Goal: Find specific page/section: Find specific page/section

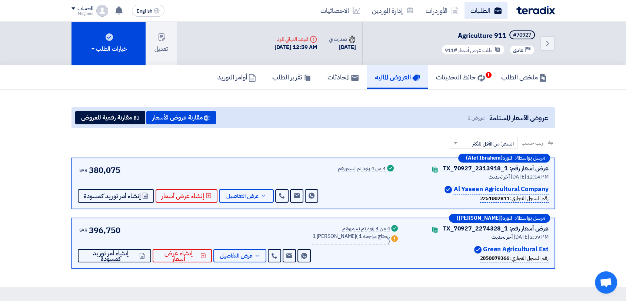
click at [498, 12] on use at bounding box center [497, 10] width 7 height 7
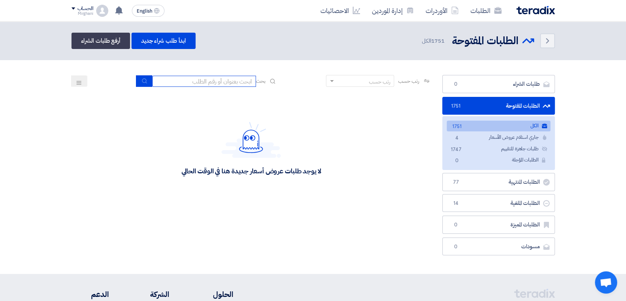
click at [231, 82] on input at bounding box center [204, 81] width 104 height 11
drag, startPoint x: 230, startPoint y: 84, endPoint x: 212, endPoint y: 76, distance: 20.4
click at [212, 76] on section "طلبات الشراء طلبات الشراء 0 الطلبات المفتوحة الطلبات المفتوحة 1751 الكل الكل 17…" at bounding box center [313, 167] width 626 height 214
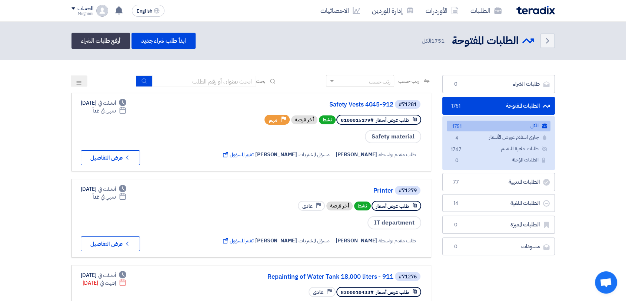
click at [237, 83] on input at bounding box center [204, 81] width 104 height 11
type input "911"
click at [143, 76] on button "submit" at bounding box center [144, 80] width 16 height 11
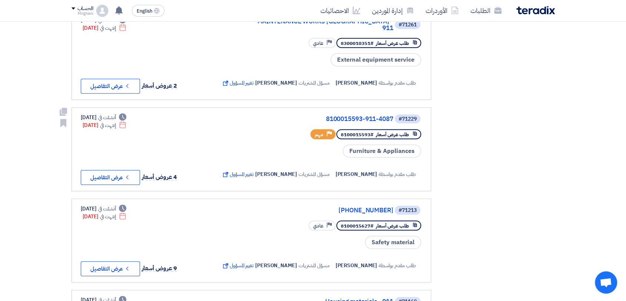
scroll to position [371, 0]
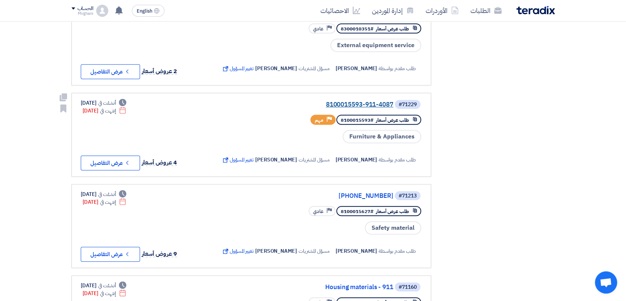
click at [343, 105] on link "8100015593-911-4087" at bounding box center [319, 104] width 148 height 7
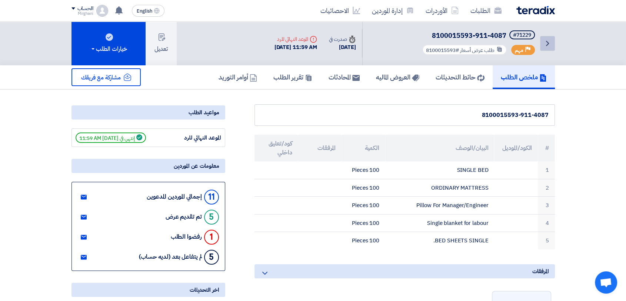
click at [552, 47] on icon "Back" at bounding box center [547, 43] width 9 height 9
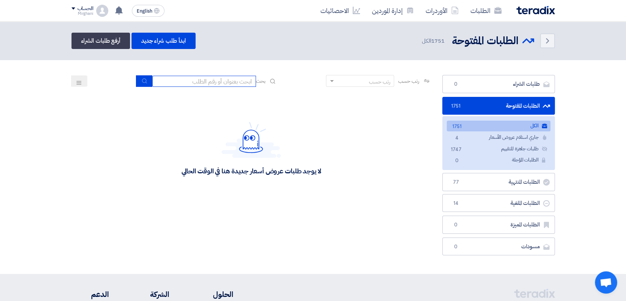
click at [220, 84] on input at bounding box center [204, 81] width 104 height 11
type input "911"
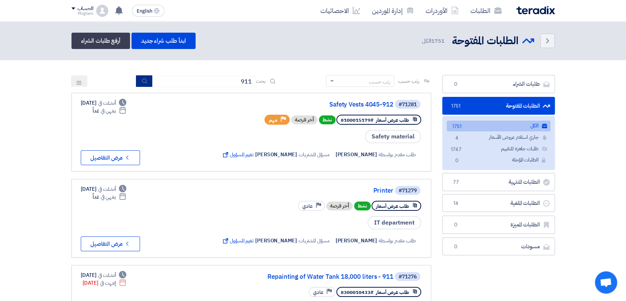
click at [145, 80] on icon "submit" at bounding box center [145, 81] width 6 height 6
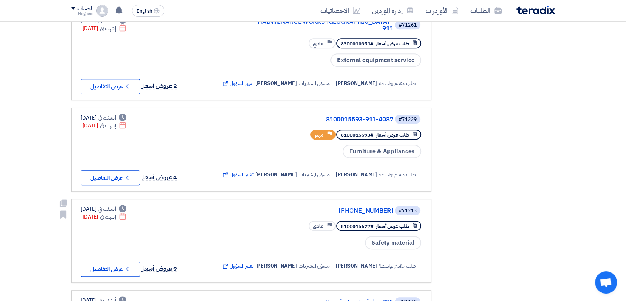
scroll to position [371, 0]
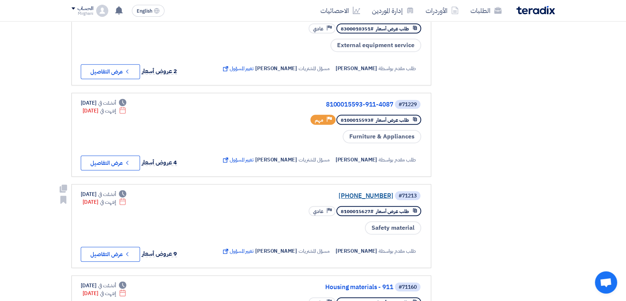
click at [352, 192] on link "[PHONE_NUMBER]" at bounding box center [319, 195] width 148 height 7
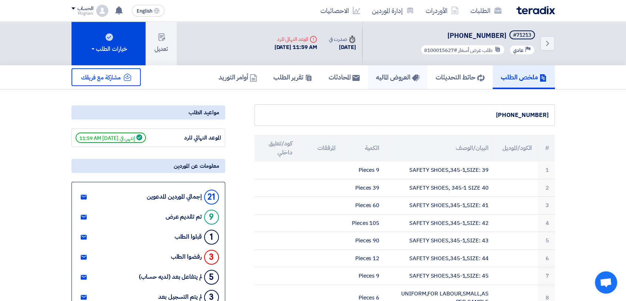
click at [397, 81] on h5 "العروض الماليه" at bounding box center [397, 77] width 43 height 9
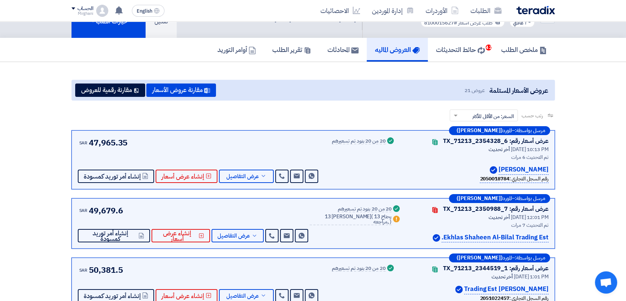
scroll to position [41, 0]
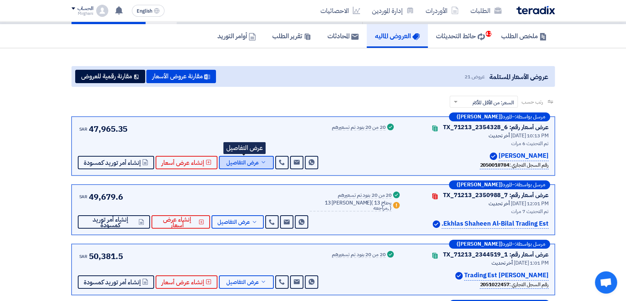
click at [227, 164] on span "عرض التفاصيل" at bounding box center [242, 163] width 33 height 6
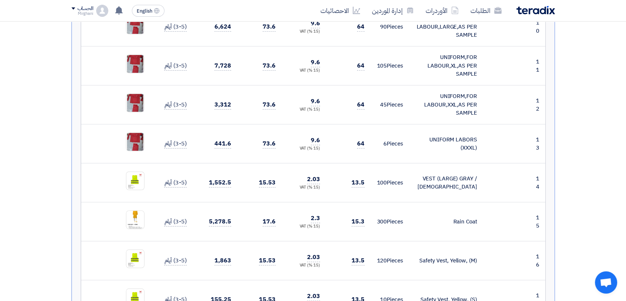
scroll to position [659, 0]
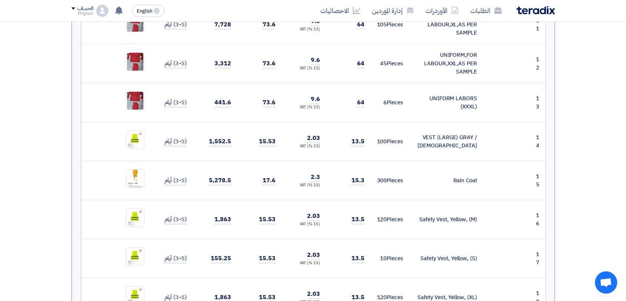
drag, startPoint x: 305, startPoint y: 178, endPoint x: 583, endPoint y: 154, distance: 279.3
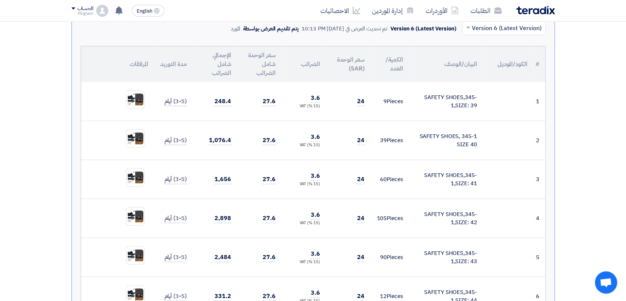
scroll to position [82, 0]
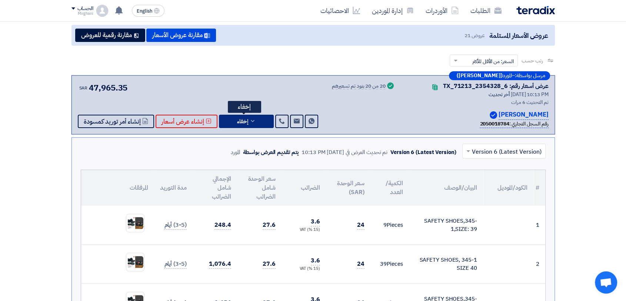
click at [244, 120] on span "إخفاء" at bounding box center [242, 122] width 11 height 6
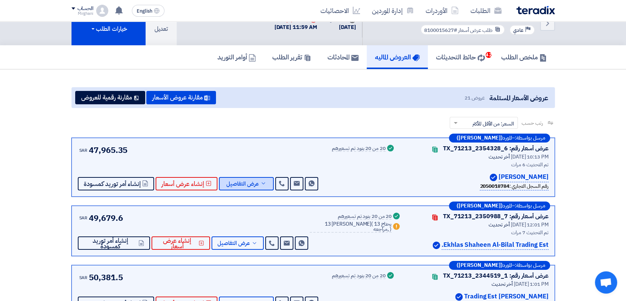
scroll to position [0, 0]
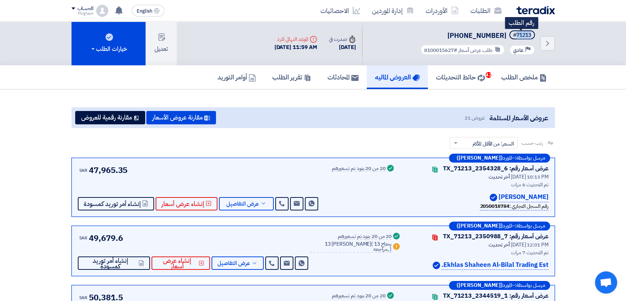
drag, startPoint x: 516, startPoint y: 33, endPoint x: 533, endPoint y: 37, distance: 17.9
click at [533, 37] on span "#71213" at bounding box center [523, 34] width 26 height 9
copy div "71213"
